Goal: Task Accomplishment & Management: Manage account settings

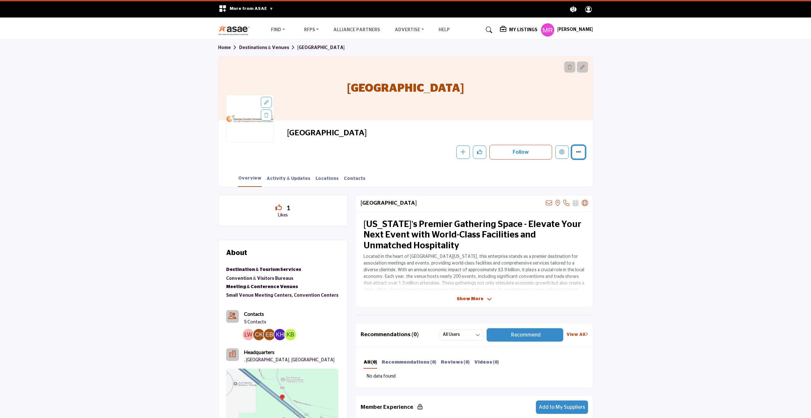
click at [578, 154] on button "More details" at bounding box center [578, 151] width 13 height 13
click at [561, 151] on icon "Edit company" at bounding box center [562, 151] width 5 height 5
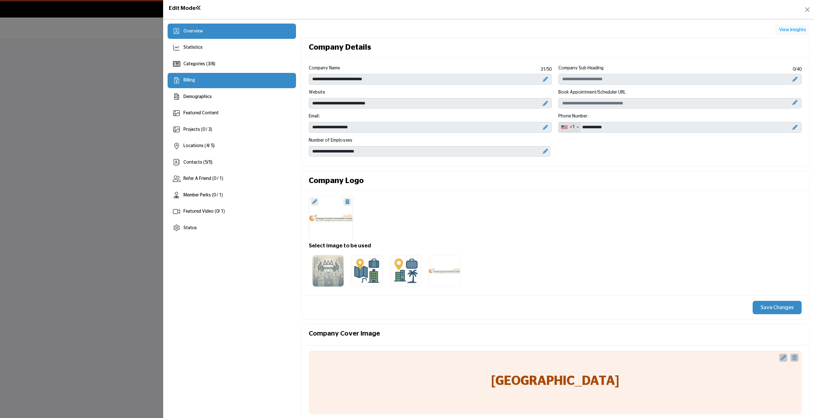
click at [190, 82] on span "Billing" at bounding box center [189, 80] width 11 height 4
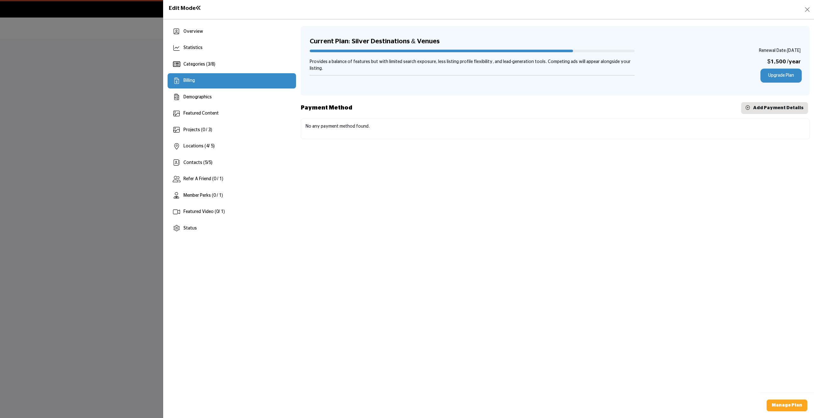
click at [788, 74] on link "Upgrade Plan" at bounding box center [781, 76] width 39 height 12
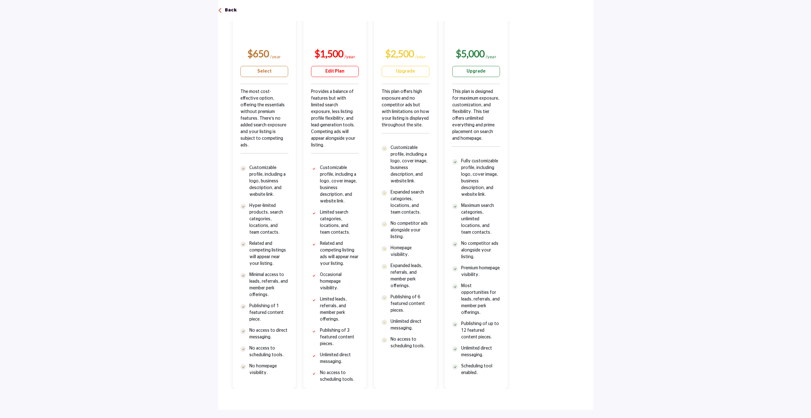
scroll to position [64, 0]
